Goal: Task Accomplishment & Management: Manage account settings

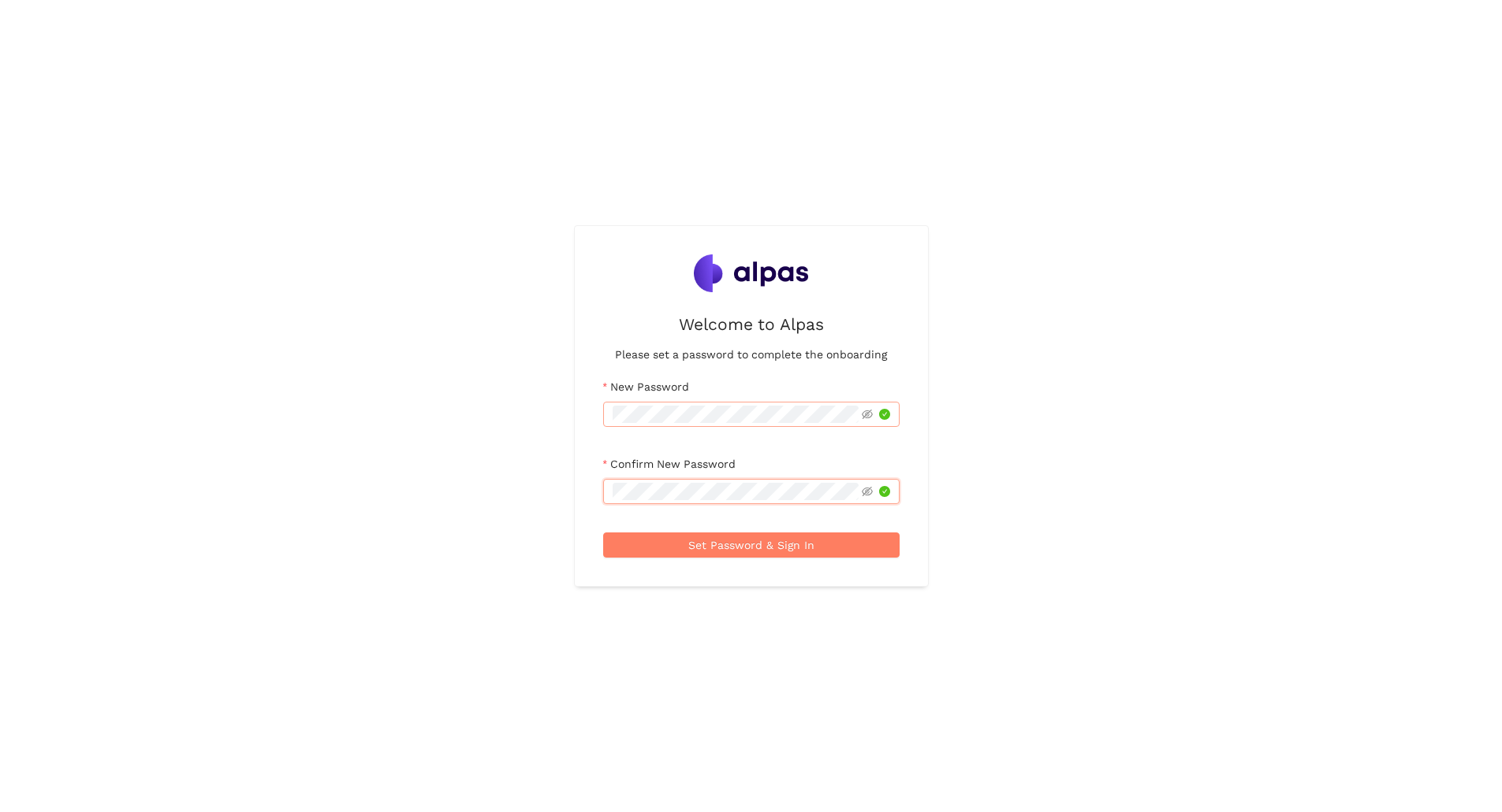
click at [604, 533] on button "Set Password & Sign In" at bounding box center [752, 545] width 297 height 25
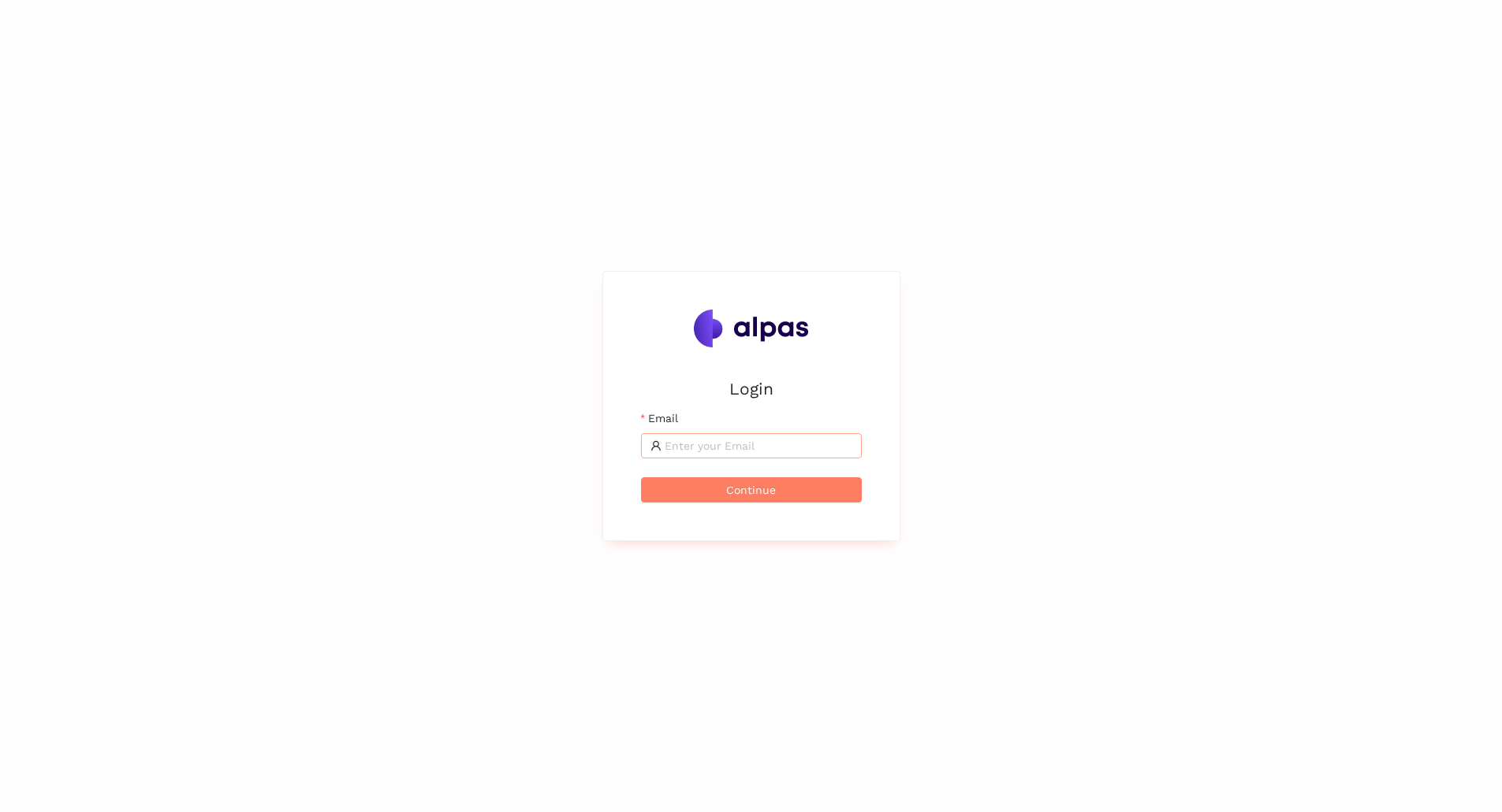
click at [739, 444] on input "Email" at bounding box center [759, 446] width 188 height 18
type input "johannes.mueller@deutz.com"
click at [641, 478] on button "Continue" at bounding box center [751, 490] width 221 height 25
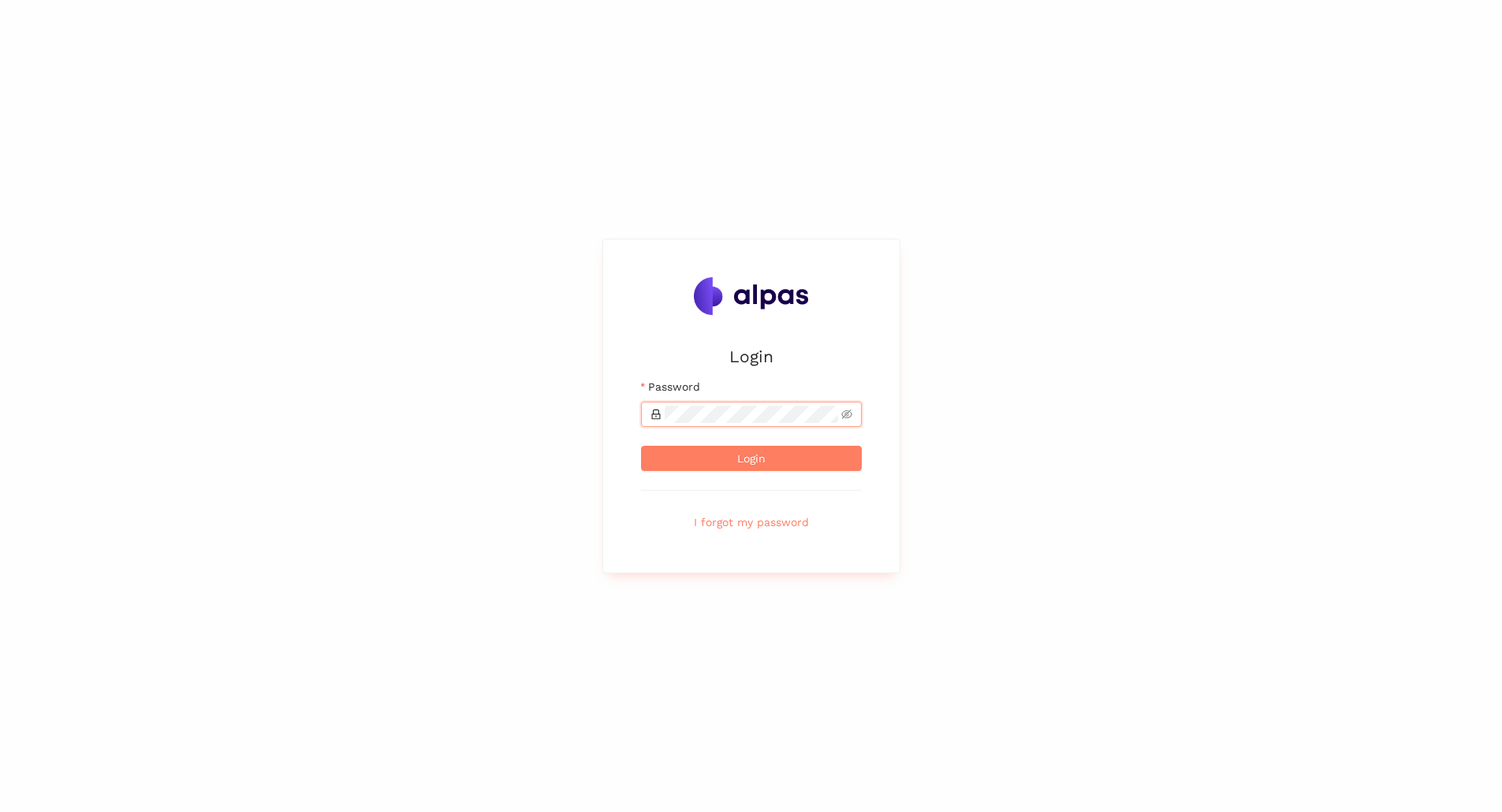
click at [641, 446] on button "Login" at bounding box center [751, 458] width 221 height 25
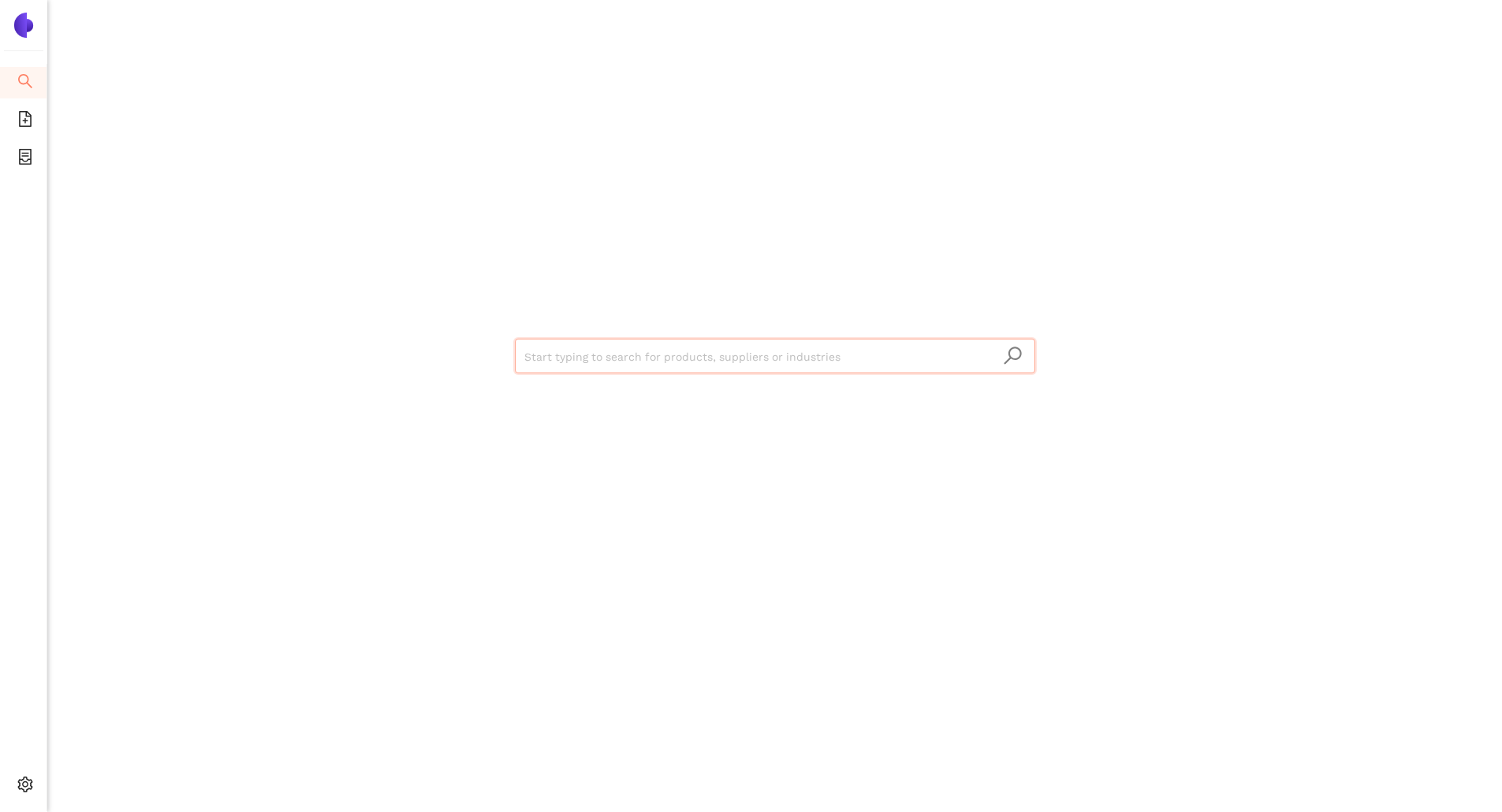
click at [609, 359] on input "search" at bounding box center [775, 356] width 502 height 35
